Goal: Information Seeking & Learning: Check status

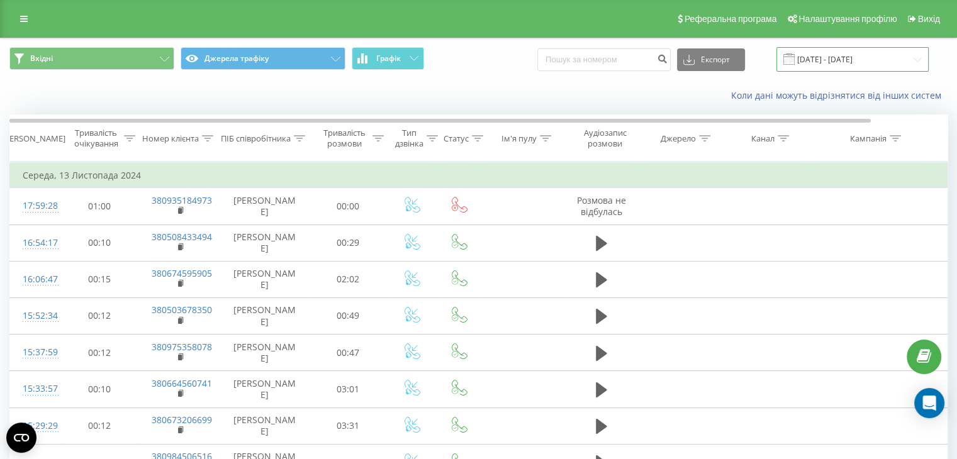
click at [832, 60] on input "[DATE] - [DATE]" at bounding box center [852, 59] width 152 height 25
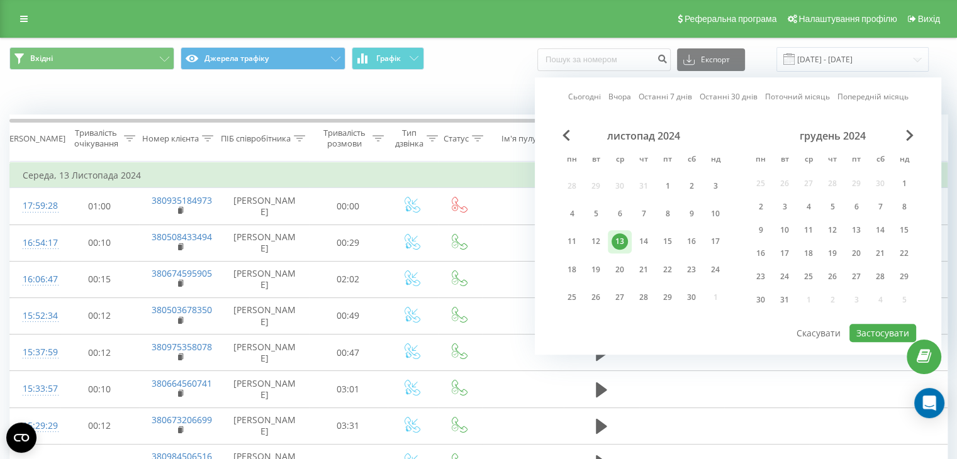
click at [664, 100] on link "Останні 7 днів" at bounding box center [664, 97] width 53 height 12
click at [883, 328] on button "Застосувати" at bounding box center [882, 333] width 67 height 18
type input "[DATE] - [DATE]"
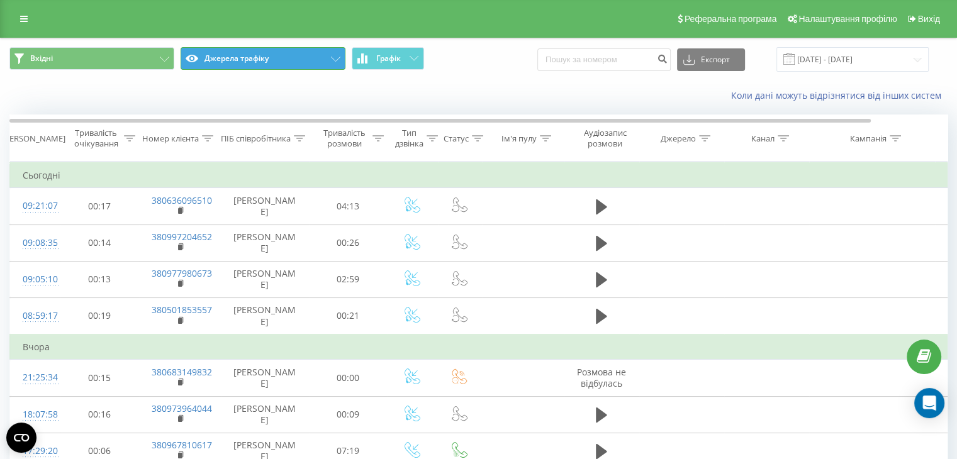
click at [224, 55] on button "Джерела трафіку" at bounding box center [263, 58] width 165 height 23
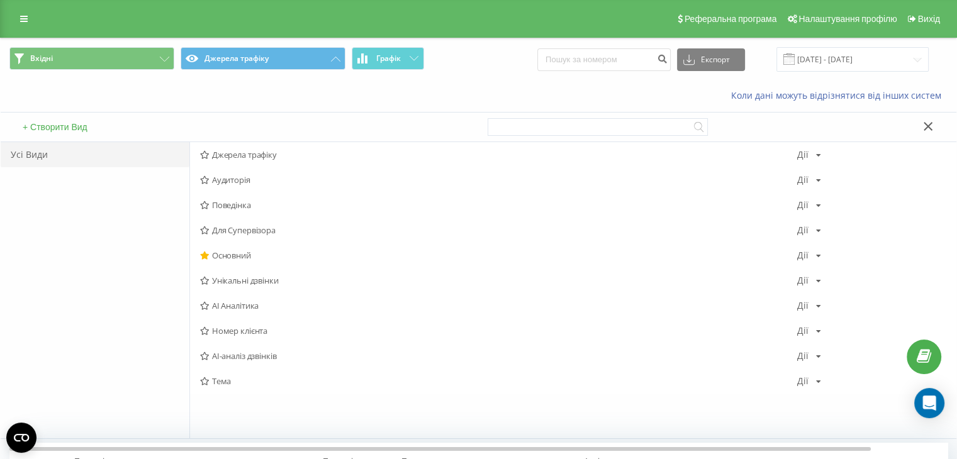
drag, startPoint x: 243, startPoint y: 152, endPoint x: 169, endPoint y: 81, distance: 101.9
click at [242, 152] on span "Джерела трафіку" at bounding box center [498, 154] width 597 height 9
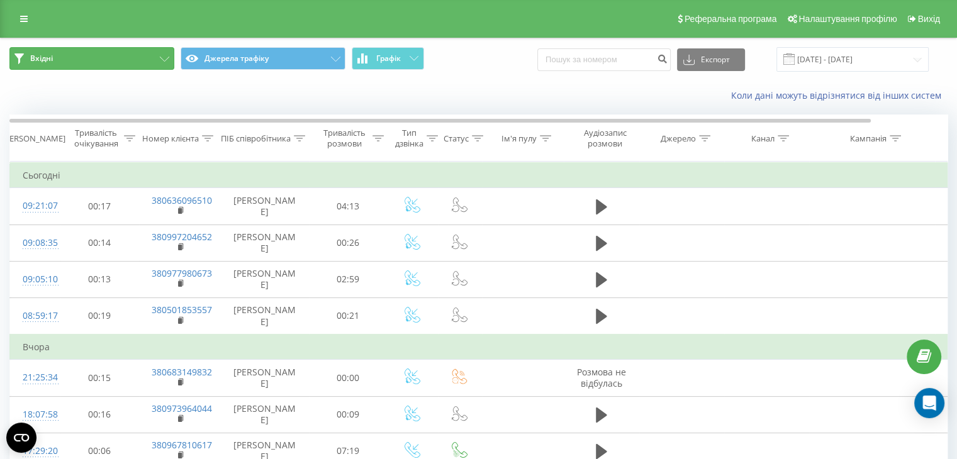
click at [153, 60] on button "Вхідні" at bounding box center [91, 58] width 165 height 23
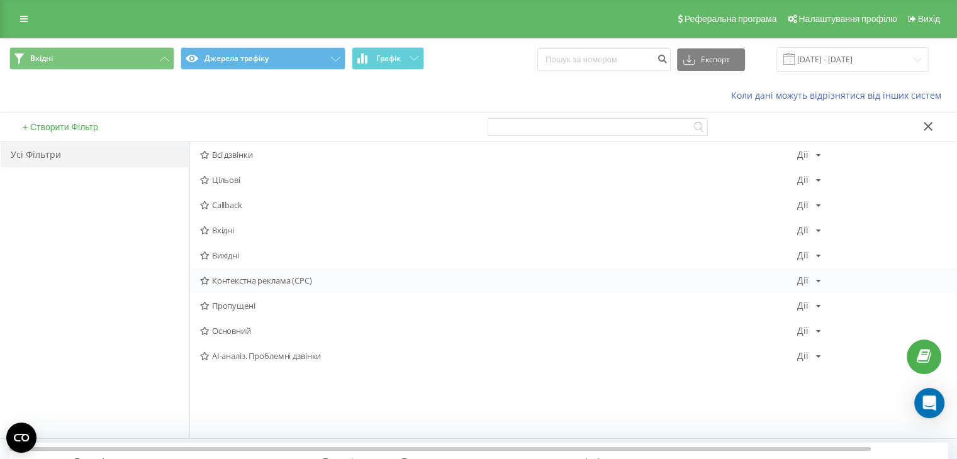
click at [234, 282] on span "Контекстна реклама (CPC)" at bounding box center [498, 280] width 597 height 9
